Goal: Find specific page/section: Find specific page/section

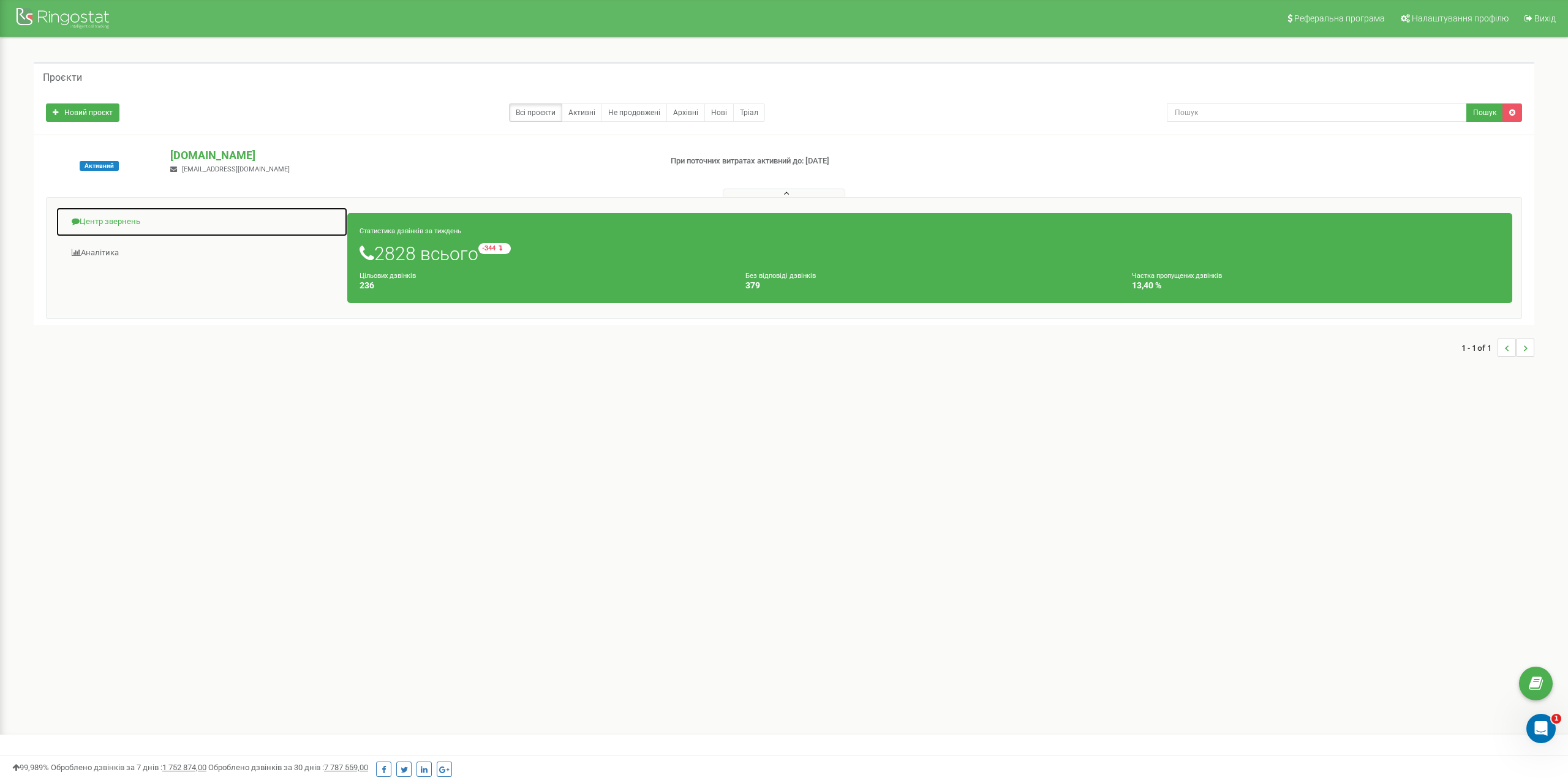
click at [134, 213] on link "Центр звернень" at bounding box center [201, 221] width 292 height 30
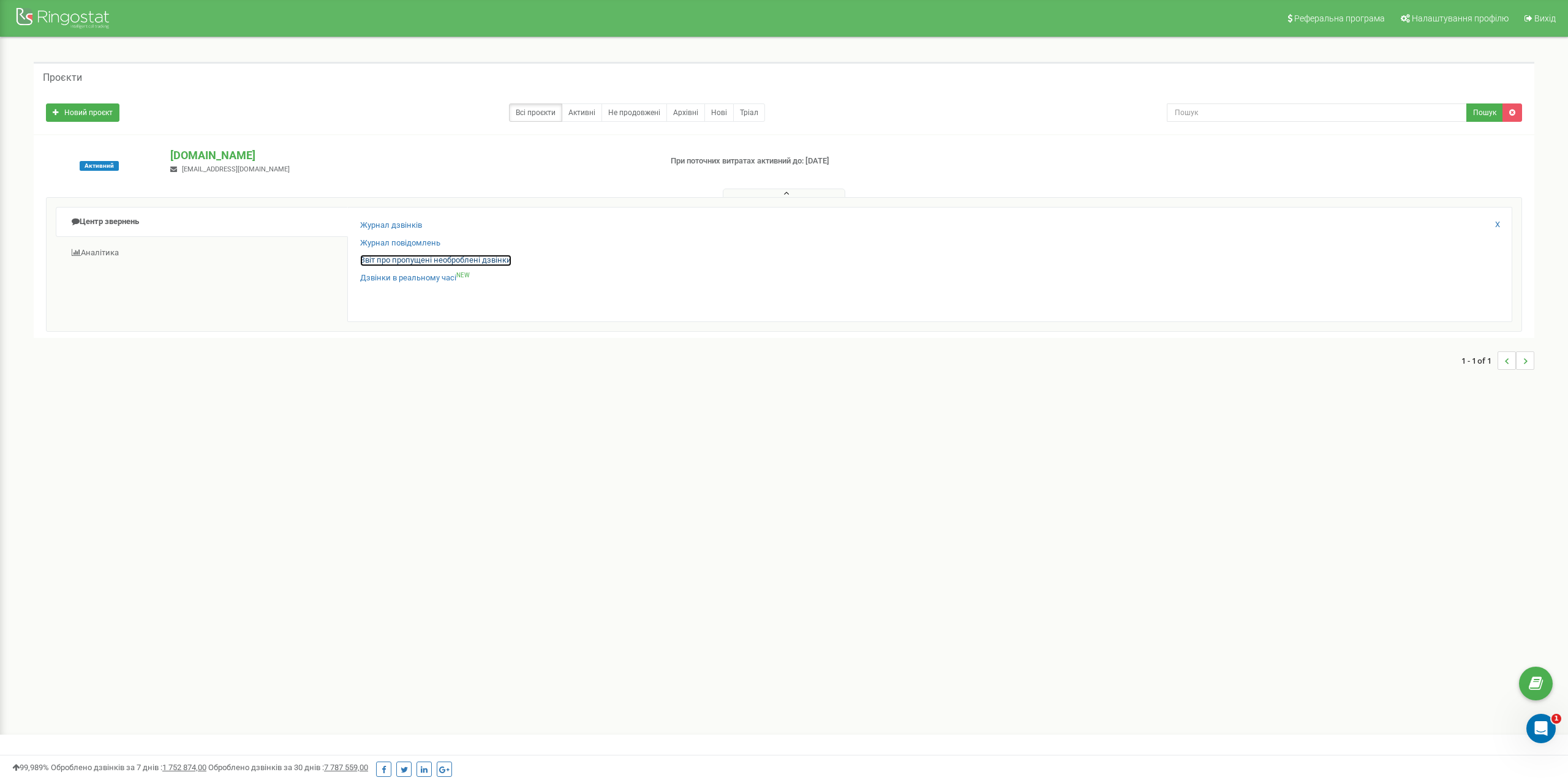
click at [477, 259] on link "Звіт про пропущені необроблені дзвінки" at bounding box center [436, 261] width 152 height 12
